Goal: Task Accomplishment & Management: Manage account settings

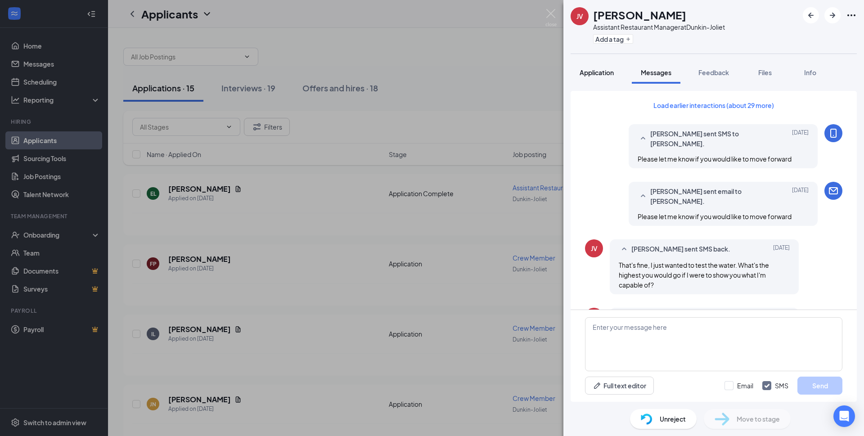
click at [597, 76] on div "Application" at bounding box center [597, 72] width 34 height 9
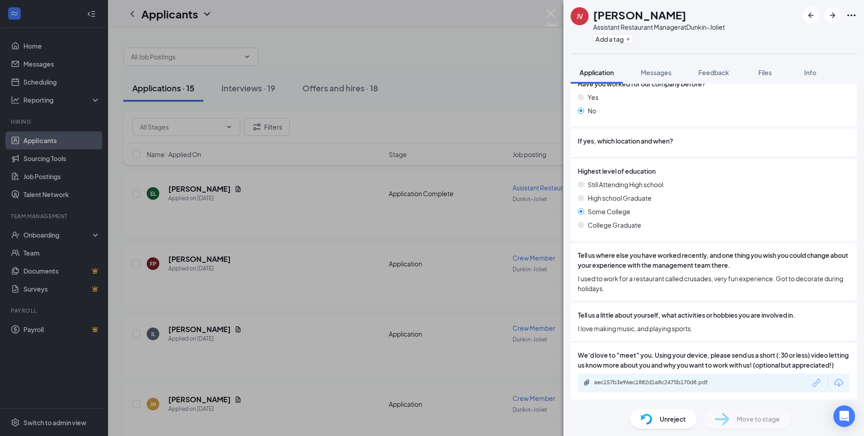
scroll to position [469, 0]
click at [626, 383] on div "aec157b3e96ec1882d1a8c2475b170d8.pdf" at bounding box center [657, 382] width 126 height 7
click at [597, 386] on div "aec157b3e96ec1882d1a8c2475b170d8.pdf" at bounding box center [657, 382] width 126 height 7
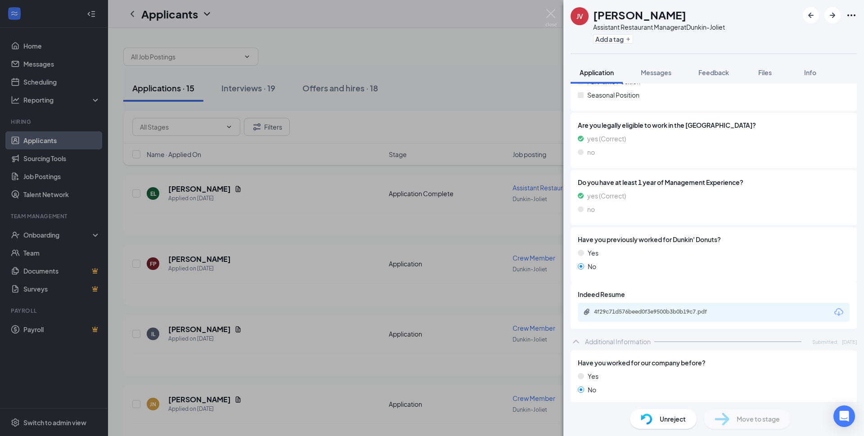
scroll to position [225, 0]
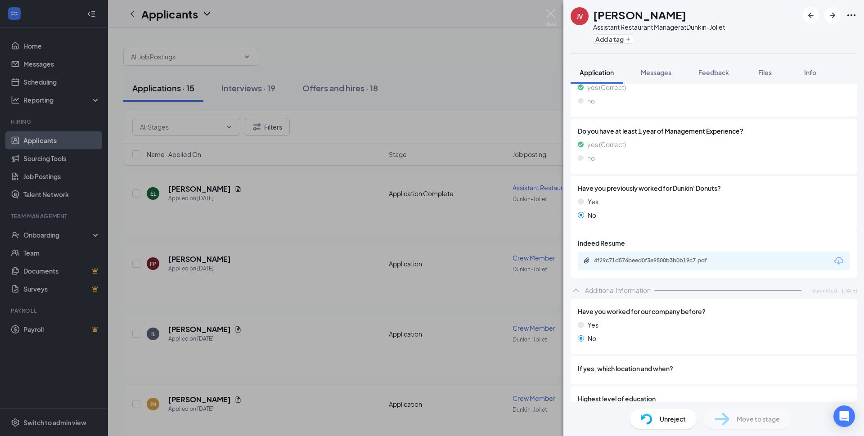
click at [274, 249] on div "JV Jesus Villanueva Assistant Restaurant Manager at Dunkin-Joliet Add a tag App…" at bounding box center [432, 218] width 864 height 436
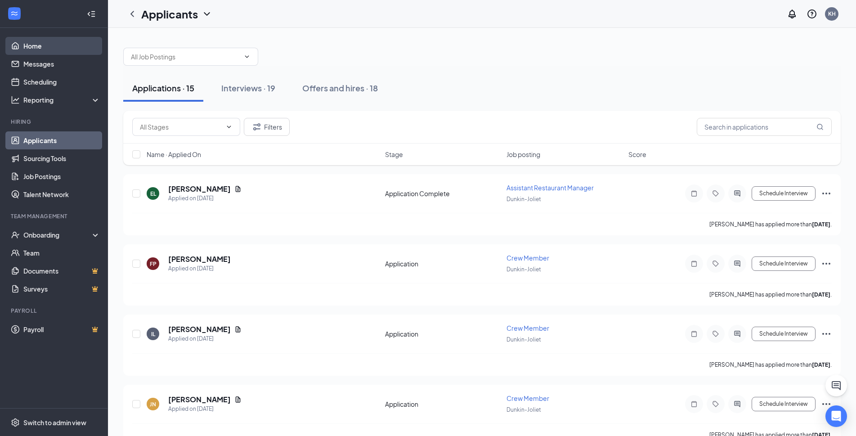
click at [50, 51] on link "Home" at bounding box center [61, 46] width 77 height 18
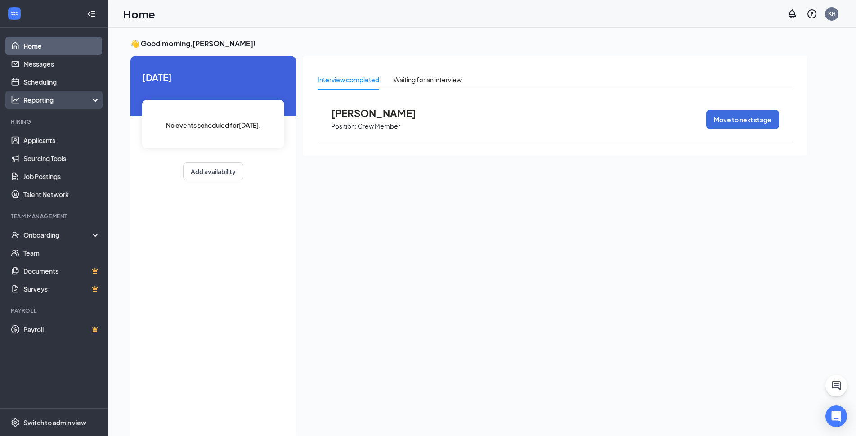
click at [33, 105] on div "Reporting" at bounding box center [54, 100] width 108 height 18
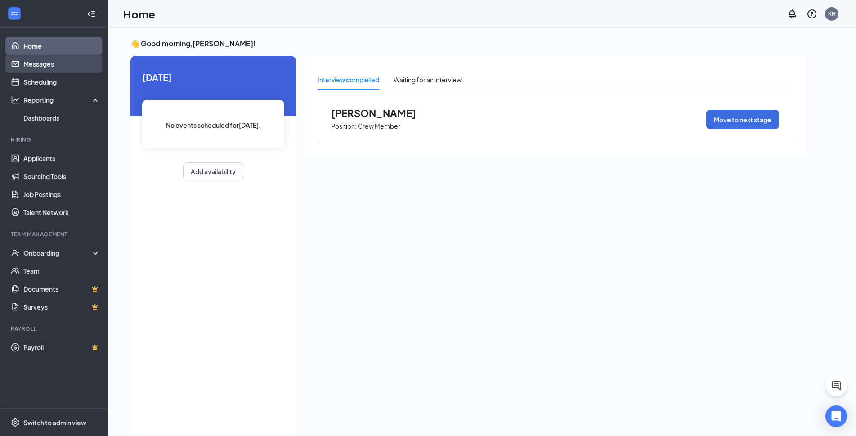
click at [39, 69] on link "Messages" at bounding box center [61, 64] width 77 height 18
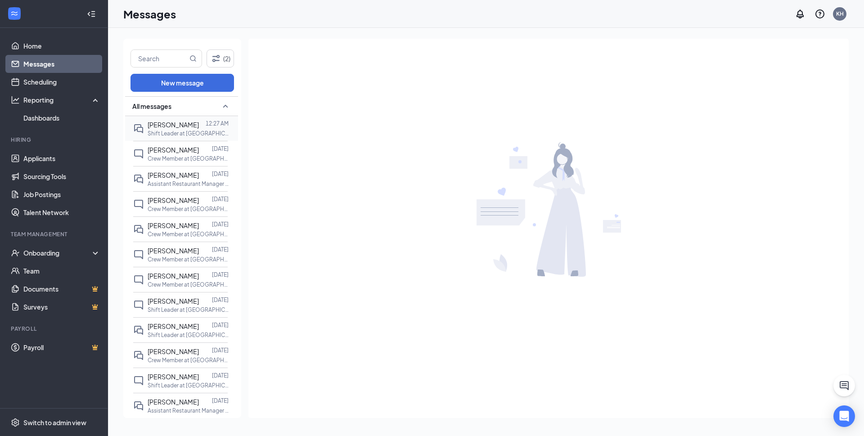
click at [172, 135] on p "Shift Leader at Dunkin-Joliet" at bounding box center [188, 134] width 81 height 8
